Goal: Find specific page/section: Find specific page/section

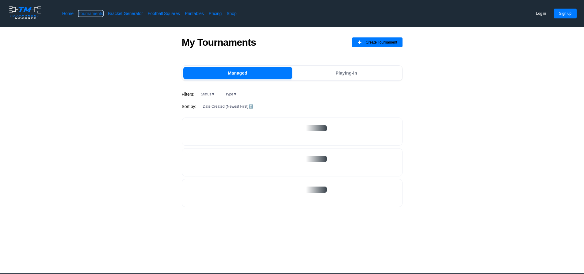
click at [78, 12] on link "Tournaments" at bounding box center [90, 13] width 25 height 6
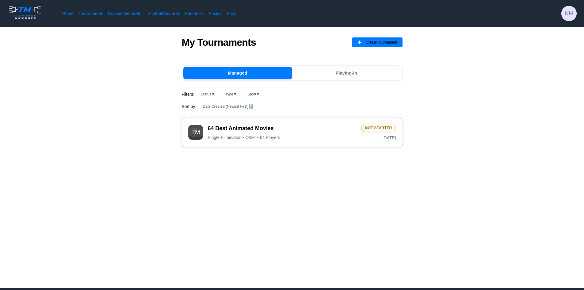
click at [288, 133] on div "64 Best Animated Movies Single Elimination • Other • 64 Players" at bounding box center [282, 132] width 148 height 16
